Goal: Complete application form: Complete application form

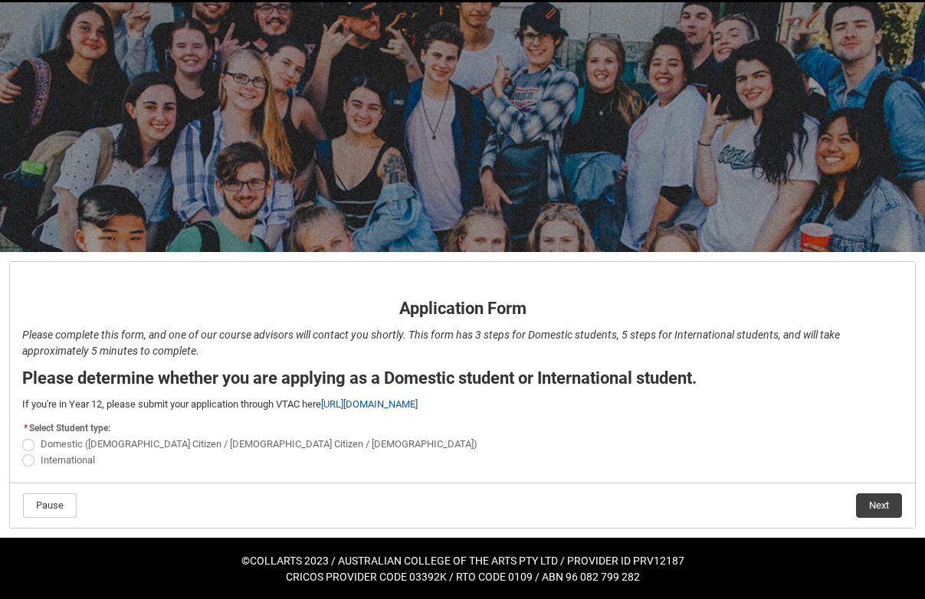
scroll to position [51, 0]
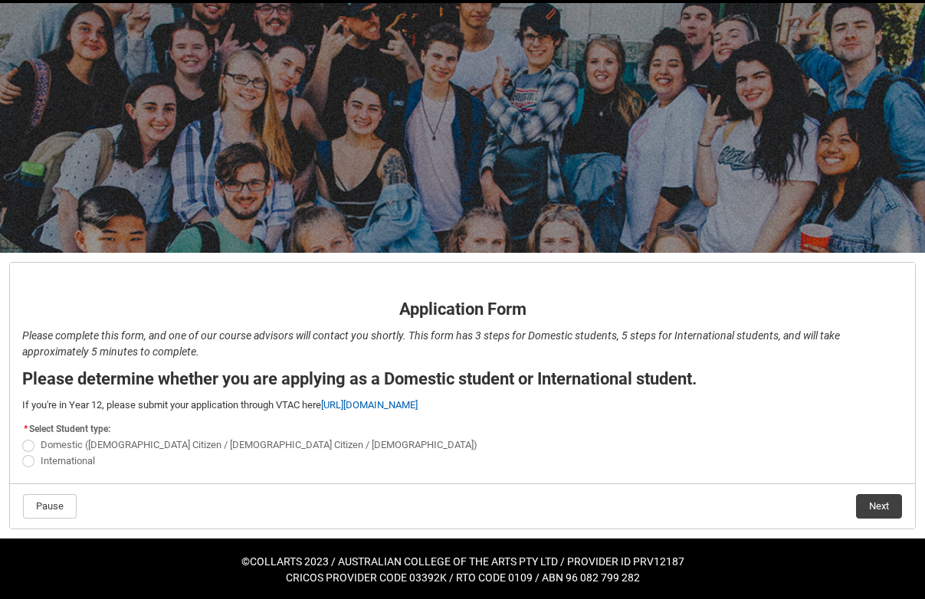
click at [28, 445] on span "REDU_Application_Form_for_Applicant flow" at bounding box center [28, 446] width 12 height 12
click at [22, 437] on input "Domestic ([DEMOGRAPHIC_DATA] Citizen / [DEMOGRAPHIC_DATA] Citizen / [DEMOGRAPHI…" at bounding box center [21, 437] width 1 height 1
radio input "true"
click at [881, 508] on button "Next" at bounding box center [879, 506] width 46 height 25
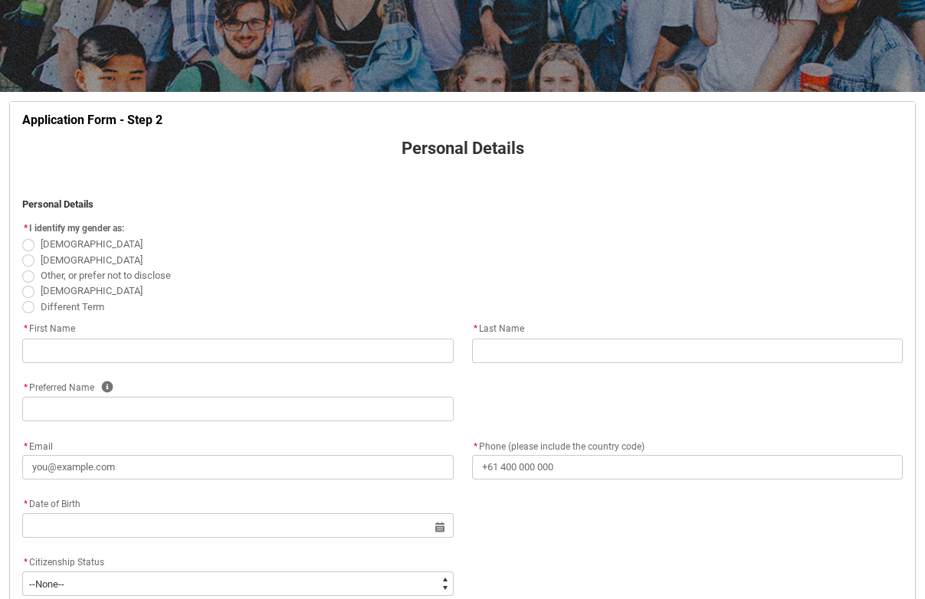
scroll to position [221, 0]
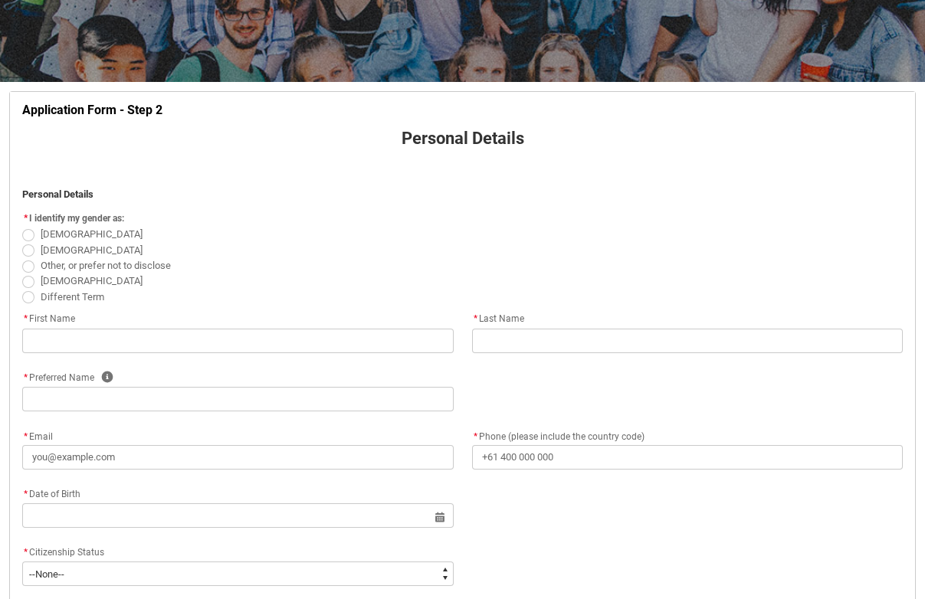
click at [29, 230] on span "REDU_Application_Form_for_Applicant flow" at bounding box center [28, 235] width 12 height 12
click at [22, 227] on input "[DEMOGRAPHIC_DATA]" at bounding box center [21, 226] width 1 height 1
radio input "true"
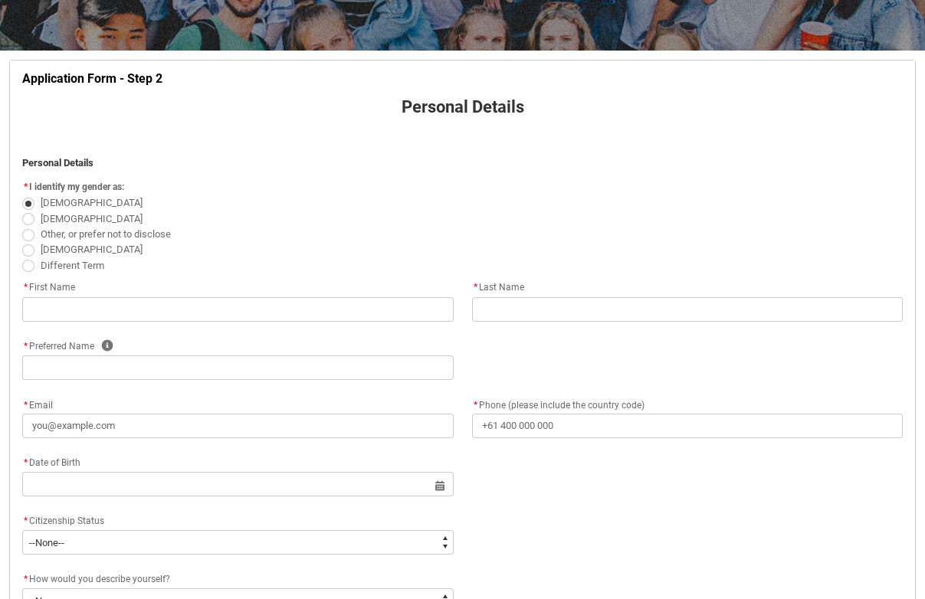
scroll to position [256, 0]
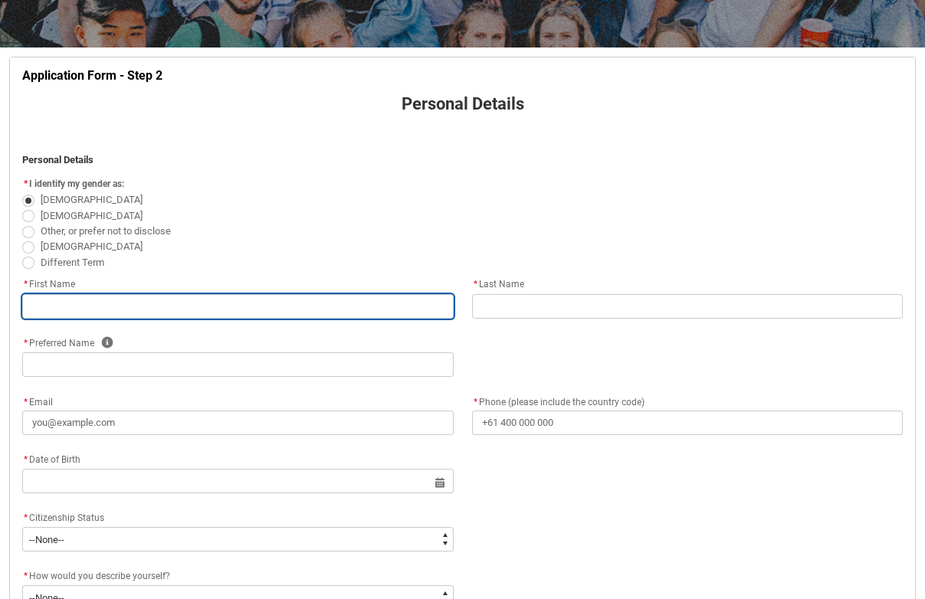
type lightning-primitive-input-simple "c"
type input "c"
type lightning-primitive-input-simple "ch"
type input "ch"
type lightning-primitive-input-simple "cha"
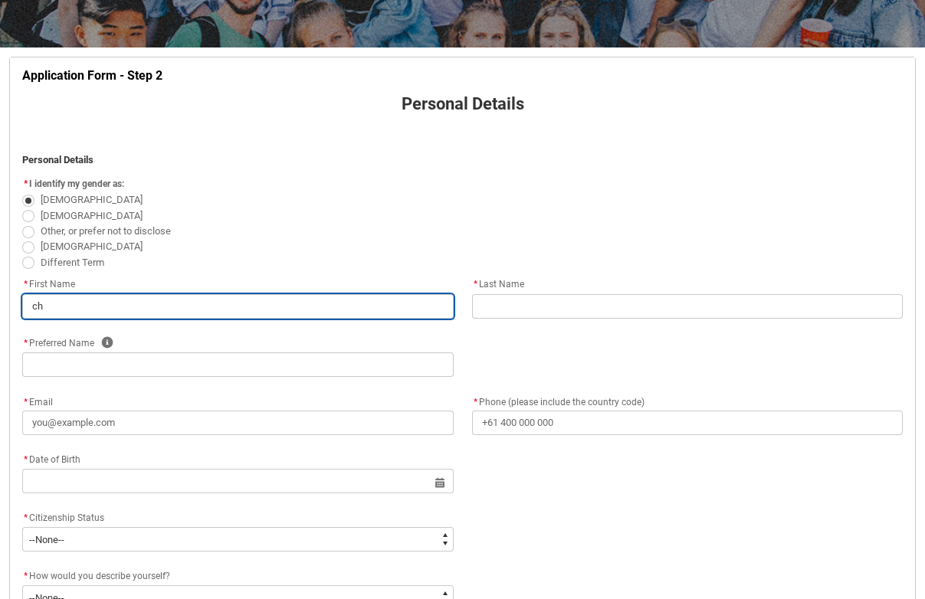
type input "cha"
type lightning-primitive-input-simple "char"
type input "char"
type lightning-primitive-input-simple "chark"
type input "chark"
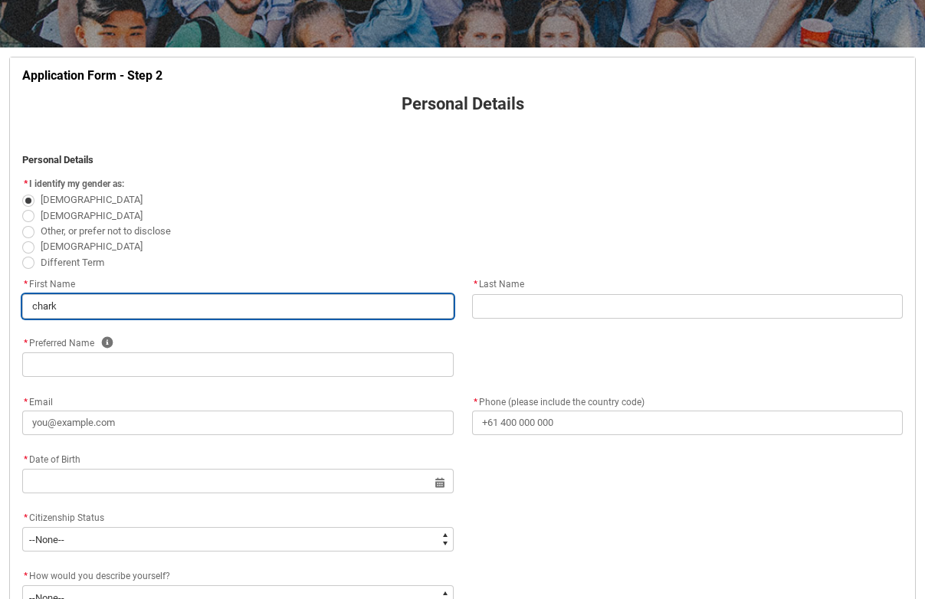
type lightning-primitive-input-simple "charky"
type input "charky"
type lightning-primitive-input-simple "chark"
type input "chark"
type lightning-primitive-input-simple "char"
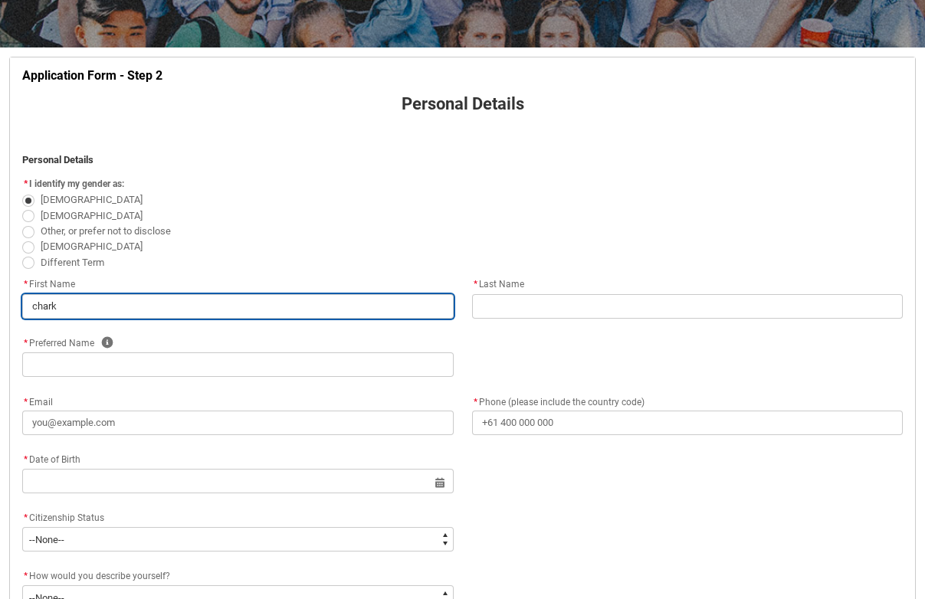
type input "char"
type lightning-primitive-input-simple "cha"
type input "cha"
type lightning-primitive-input-simple "ch"
type input "ch"
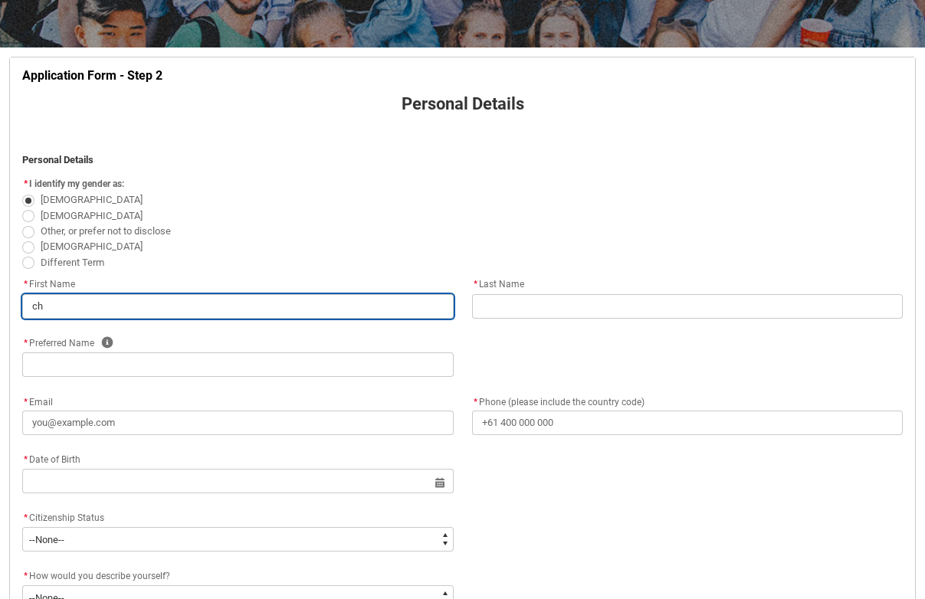
type lightning-primitive-input-simple "c"
type input "c"
type lightning-primitive-input-simple "C"
type input "C"
type lightning-primitive-input-simple "Ch"
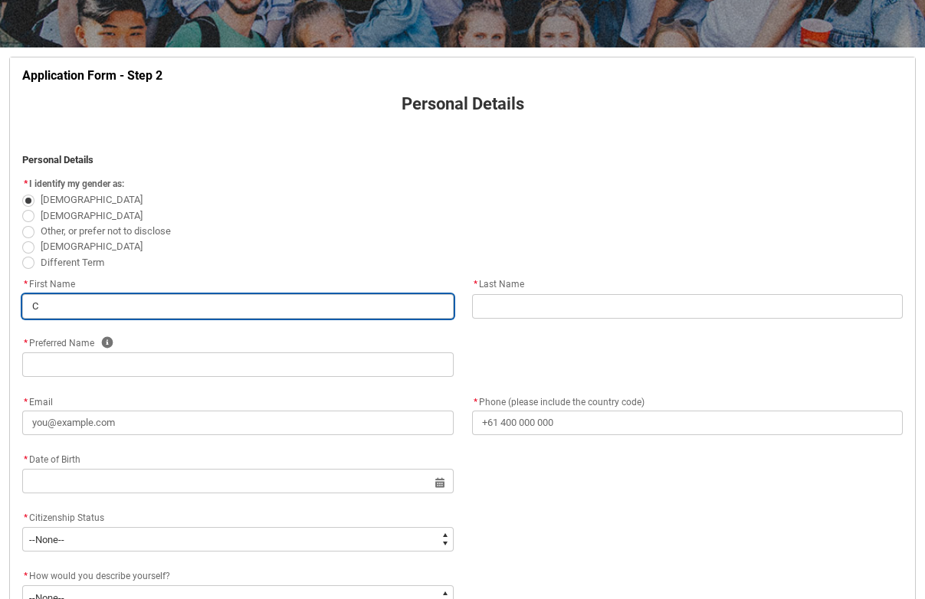
type input "Ch"
type lightning-primitive-input-simple "Cha"
type input "Cha"
type lightning-primitive-input-simple "Char"
type input "Char"
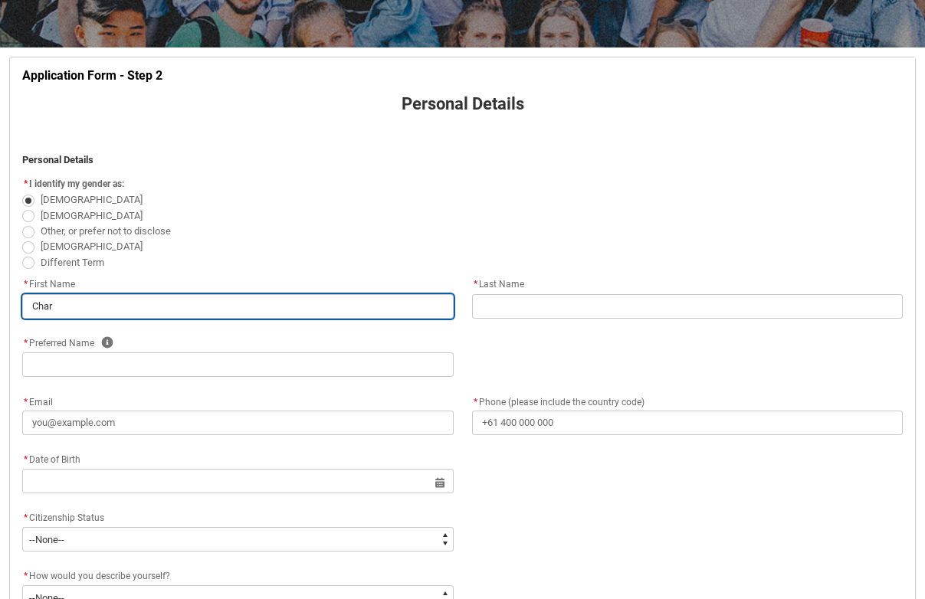
type lightning-primitive-input-simple "Charl"
type input "Charl"
type lightning-primitive-input-simple "Charly"
type input "Charly"
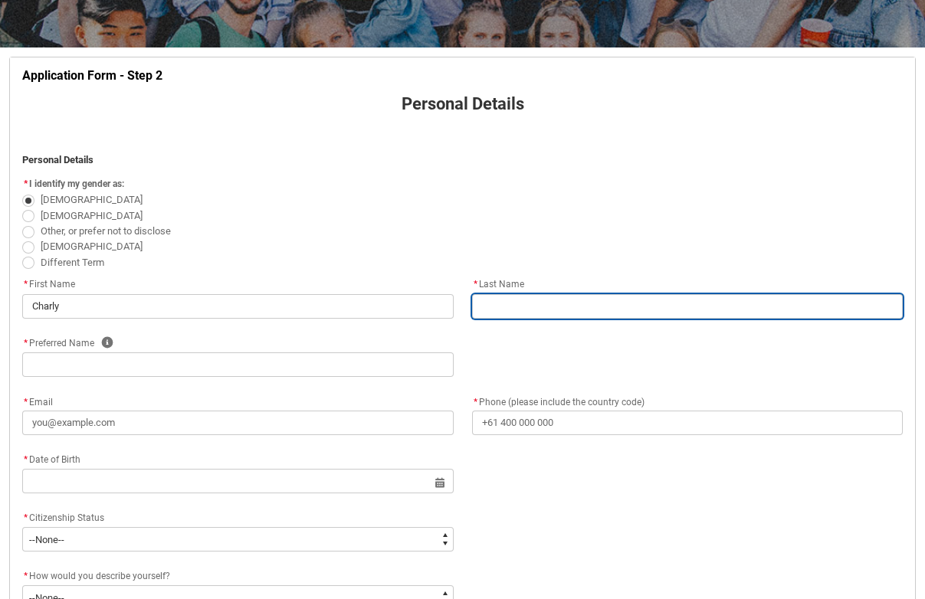
type lightning-primitive-input-simple "B"
type input "B"
type lightning-primitive-input-simple "Bu"
type input "Bu"
type lightning-primitive-input-simple "But"
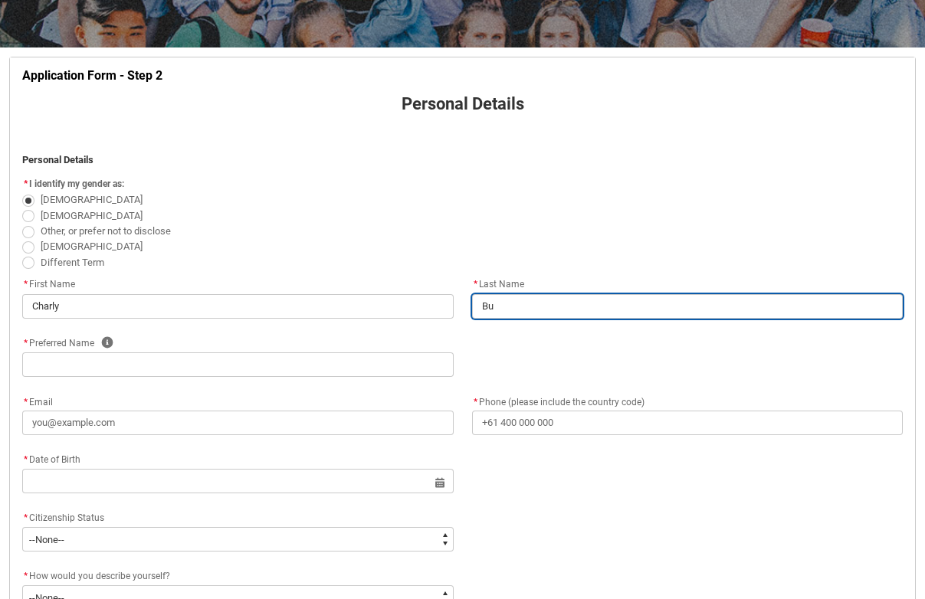
type input "But"
type lightning-primitive-input-simple "Butc"
type input "Butc"
type lightning-primitive-input-simple "[PERSON_NAME]"
type input "[PERSON_NAME]"
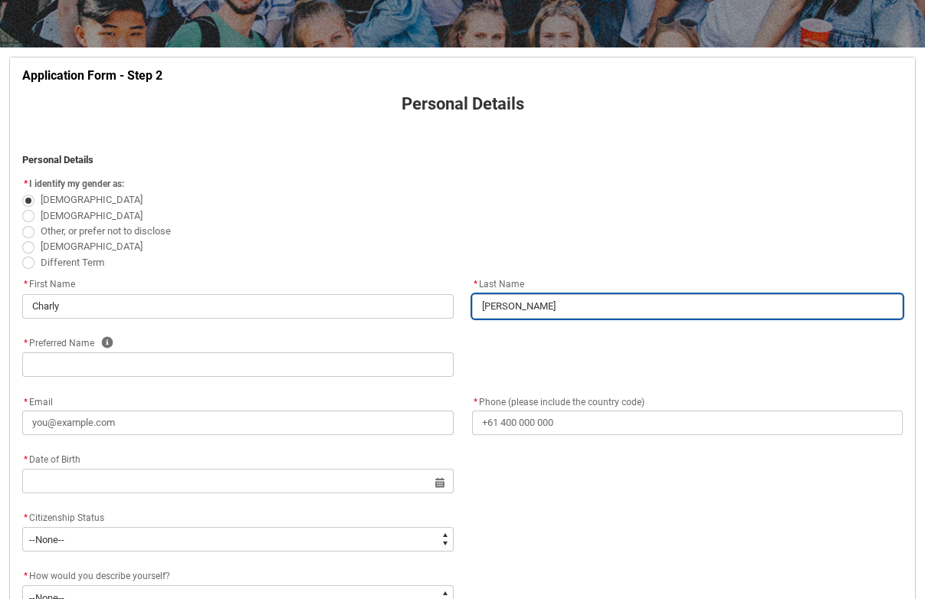
type lightning-primitive-input-simple "Butche"
type input "Butche"
type lightning-primitive-input-simple "Butcher"
type input "Butcher"
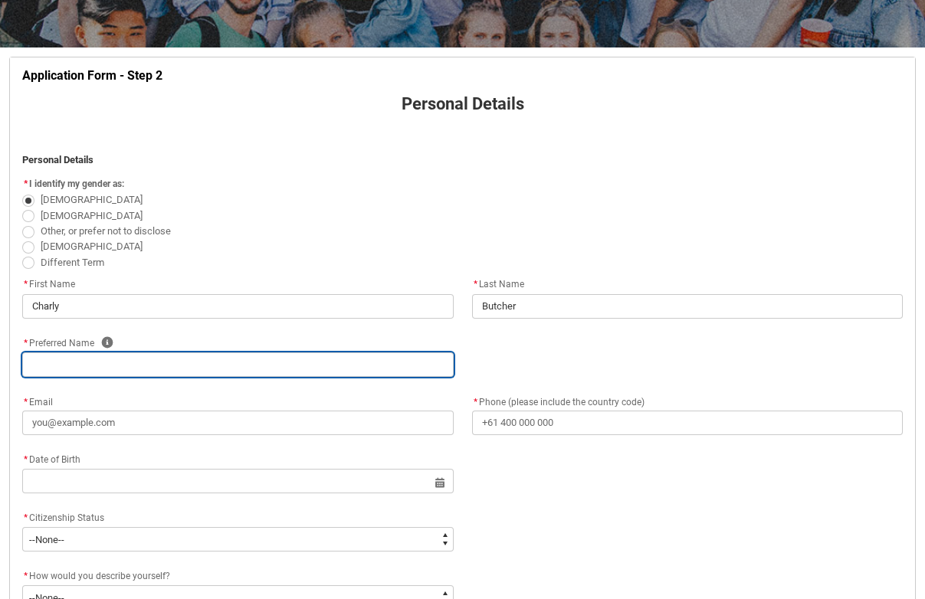
type lightning-primitive-input-simple "C"
type input "C"
type lightning-primitive-input-simple "Ch"
type input "Ch"
type lightning-primitive-input-simple "Cha"
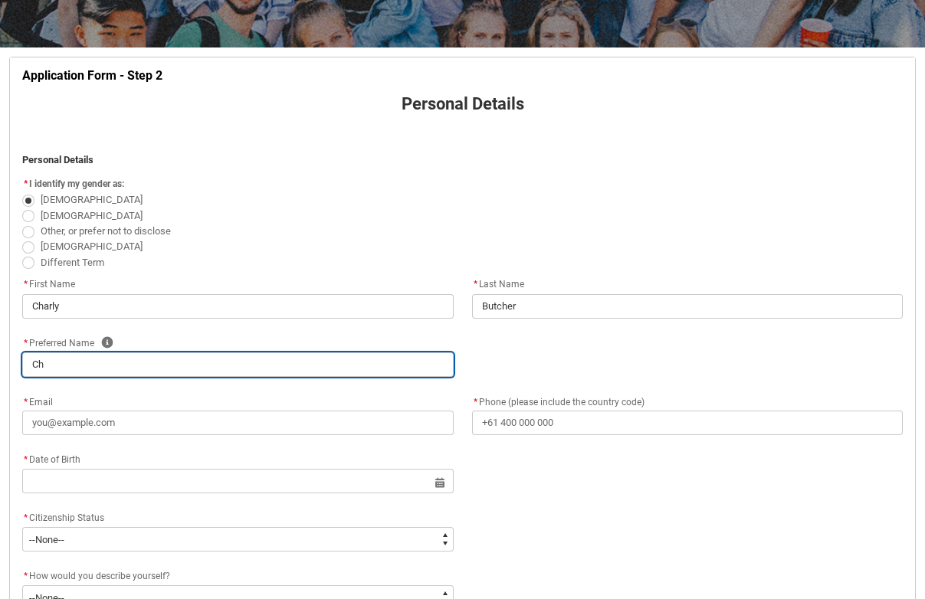
type input "Cha"
type lightning-primitive-input-simple "Char"
type input "Char"
type lightning-primitive-input-simple "Charl"
type input "Charl"
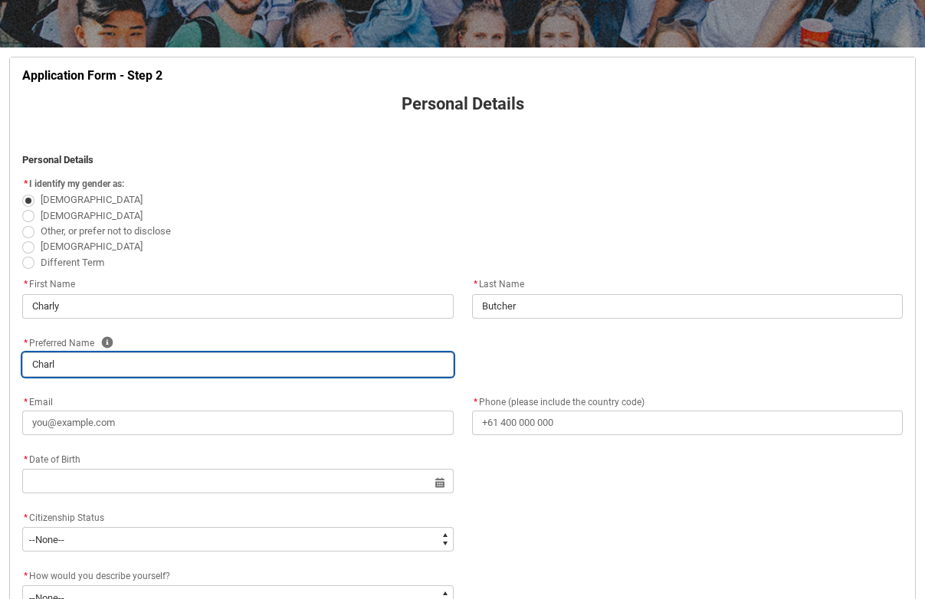
type lightning-primitive-input-simple "Charly"
type input "Charly"
type lightning-primitive-input-simple "Charly"
type input "Charly"
type lightning-primitive-input-simple "Charly q"
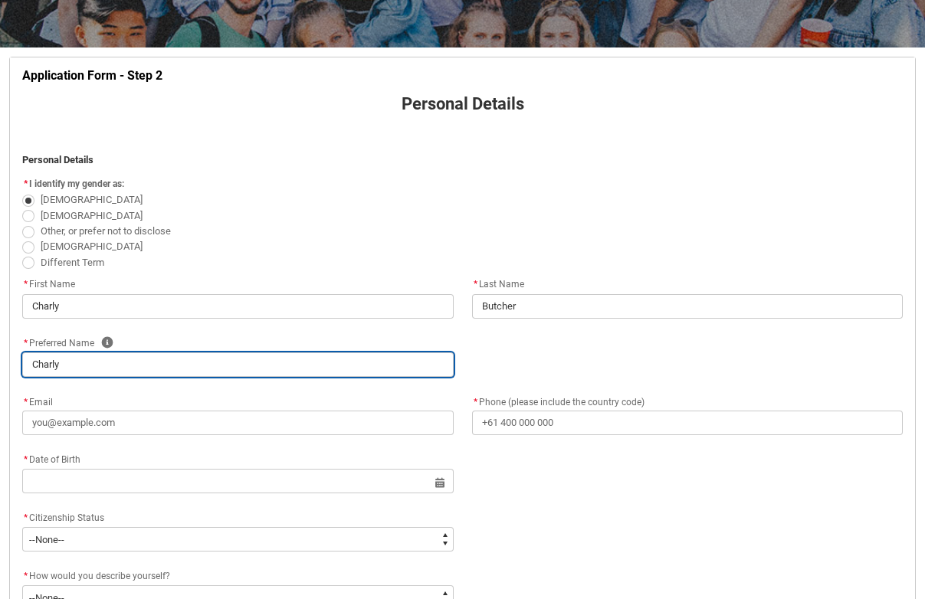
type input "Charly q"
type lightning-primitive-input-simple "Charly qu"
type input "Charly qu"
type lightning-primitive-input-simple "Charly que"
type input "Charly que"
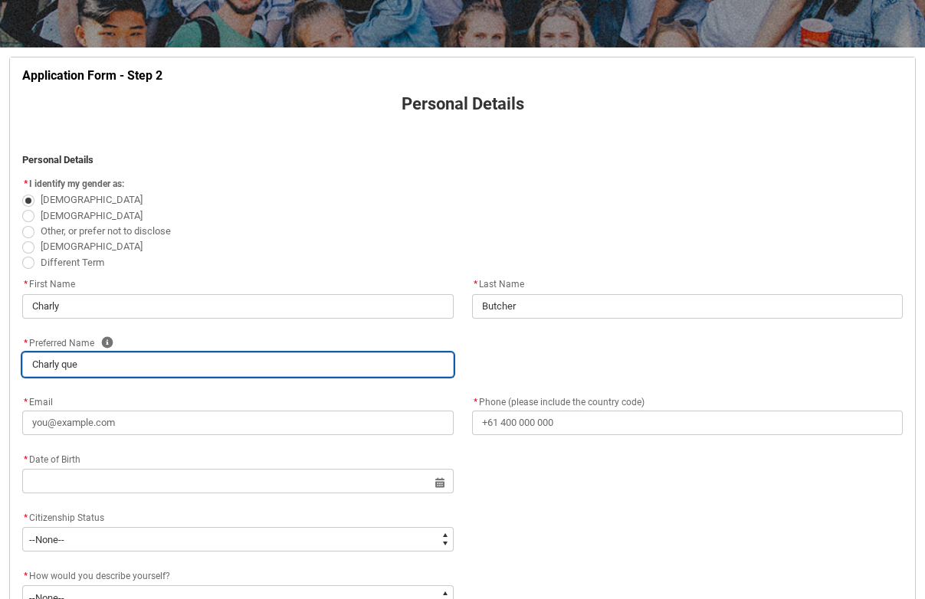
type lightning-primitive-input-simple "[PERSON_NAME]"
type input "[PERSON_NAME]"
type lightning-primitive-input-simple "Charly queen"
type input "Charly queen"
type lightning-primitive-input-simple "[PERSON_NAME]"
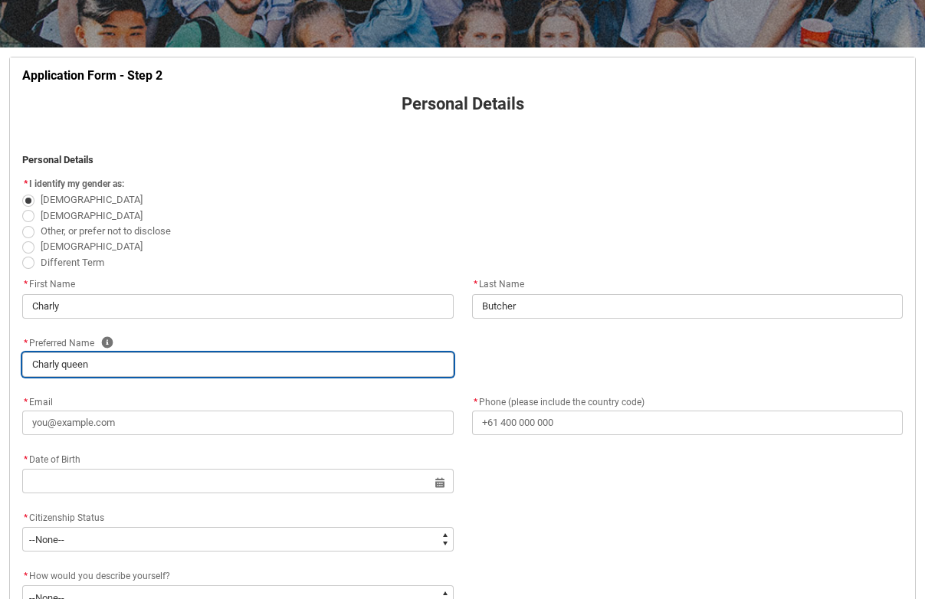
type input "[PERSON_NAME]"
type lightning-primitive-input-simple "Charly que"
type input "Charly que"
type lightning-primitive-input-simple "Charly qu"
type input "Charly qu"
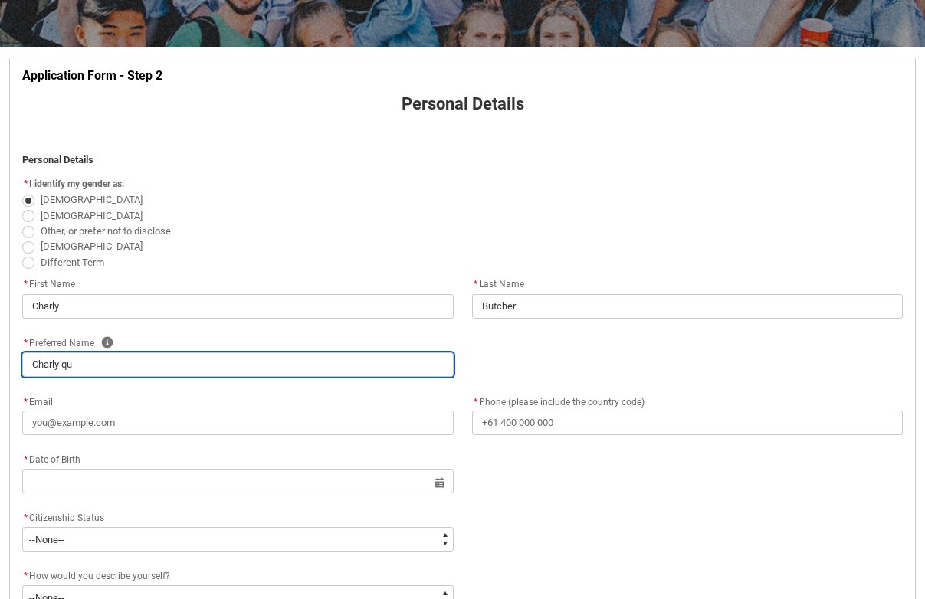
type lightning-primitive-input-simple "Charly q"
type input "Charly q"
type lightning-primitive-input-simple "Charly"
type input "Charly"
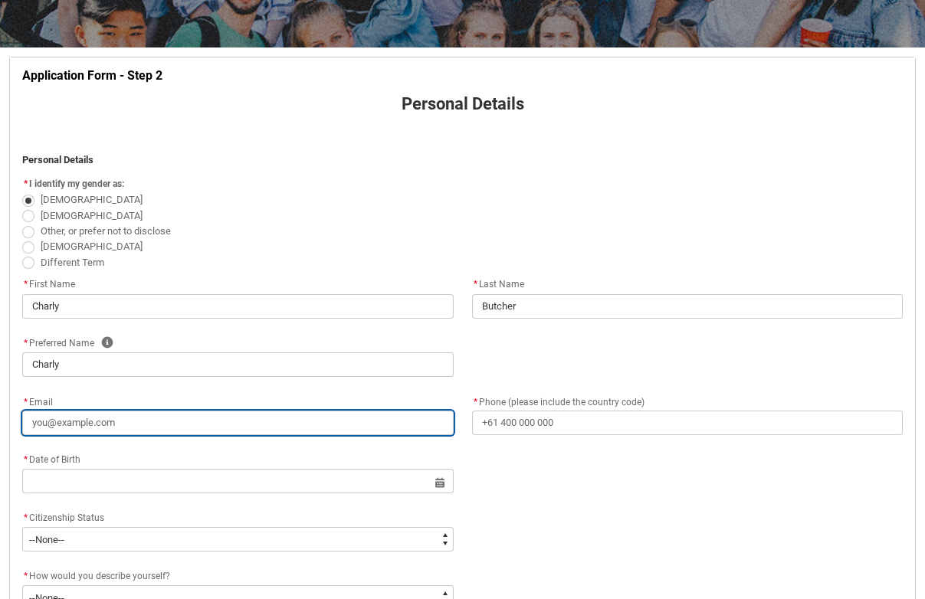
type lightning-primitive-input-simple "c"
type input "c"
type lightning-primitive-input-simple "ch"
type input "ch"
type lightning-primitive-input-simple "cha"
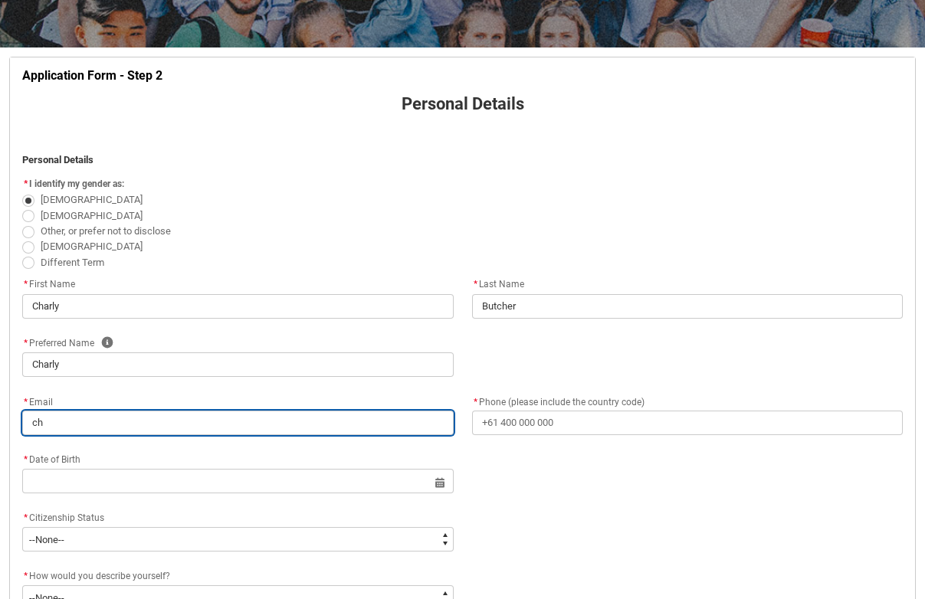
type input "cha"
type lightning-primitive-input-simple "char"
type input "char"
type lightning-primitive-input-simple "charl"
type input "charl"
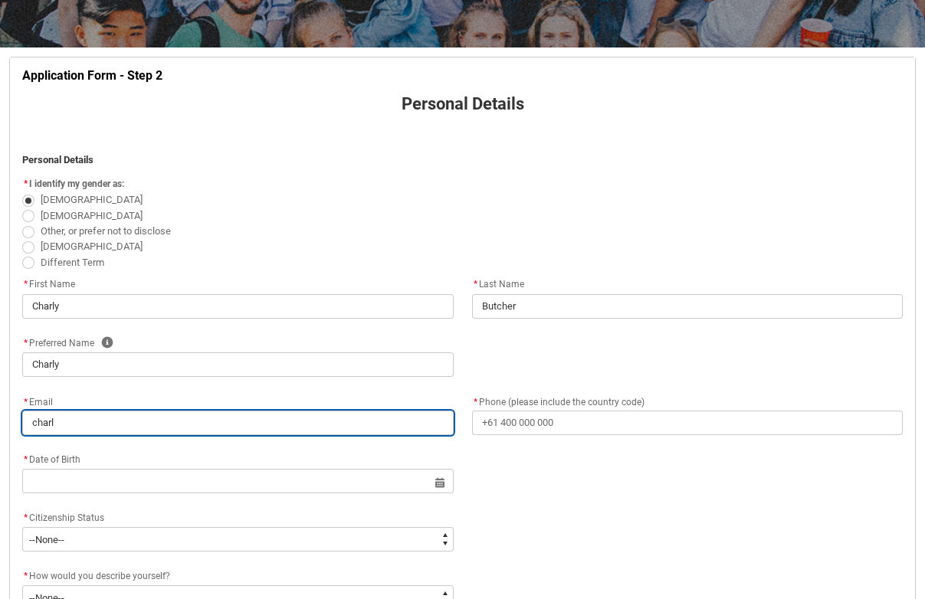
type lightning-primitive-input-simple "charly"
type input "charly"
type lightning-primitive-input-simple "charlys"
type input "charlys"
type lightning-primitive-input-simple "charlysa"
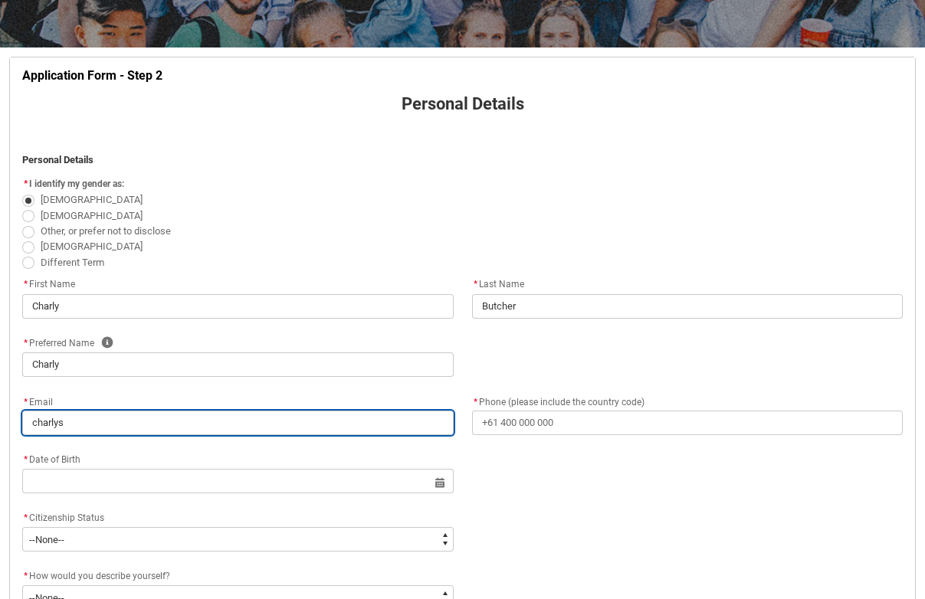
type input "charlysa"
type lightning-primitive-input-simple "charlysap"
type input "charlysap"
type lightning-primitive-input-simple "charlysapp"
type input "charlysapp"
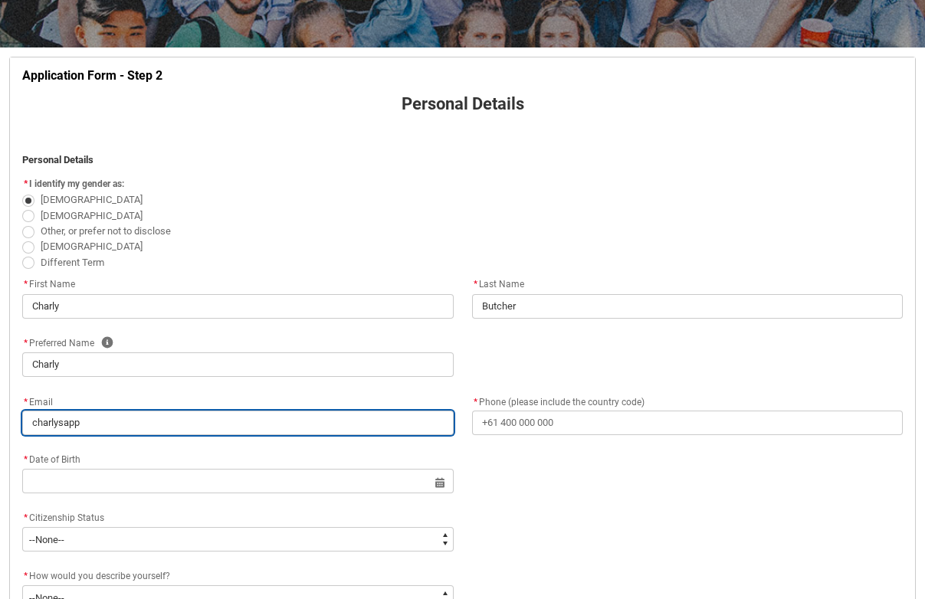
type lightning-primitive-input-simple "charlysapph"
type input "charlysapph"
type lightning-primitive-input-simple "charlysapphi"
type input "charlysapphi"
type lightning-primitive-input-simple "charlysapphir"
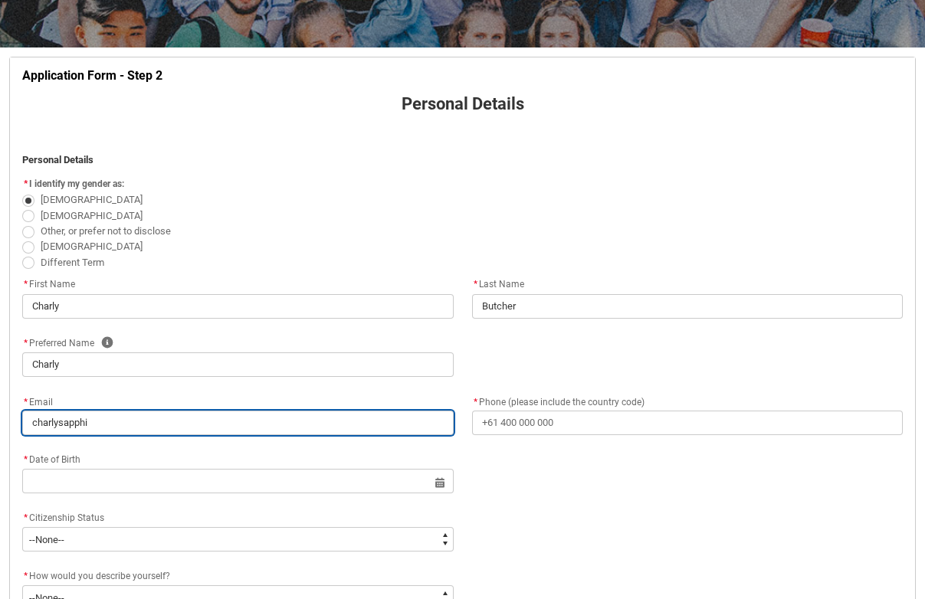
type input "charlysapphir"
type lightning-primitive-input-simple "charlysapphire"
type input "charlysapphire"
